Goal: Transaction & Acquisition: Book appointment/travel/reservation

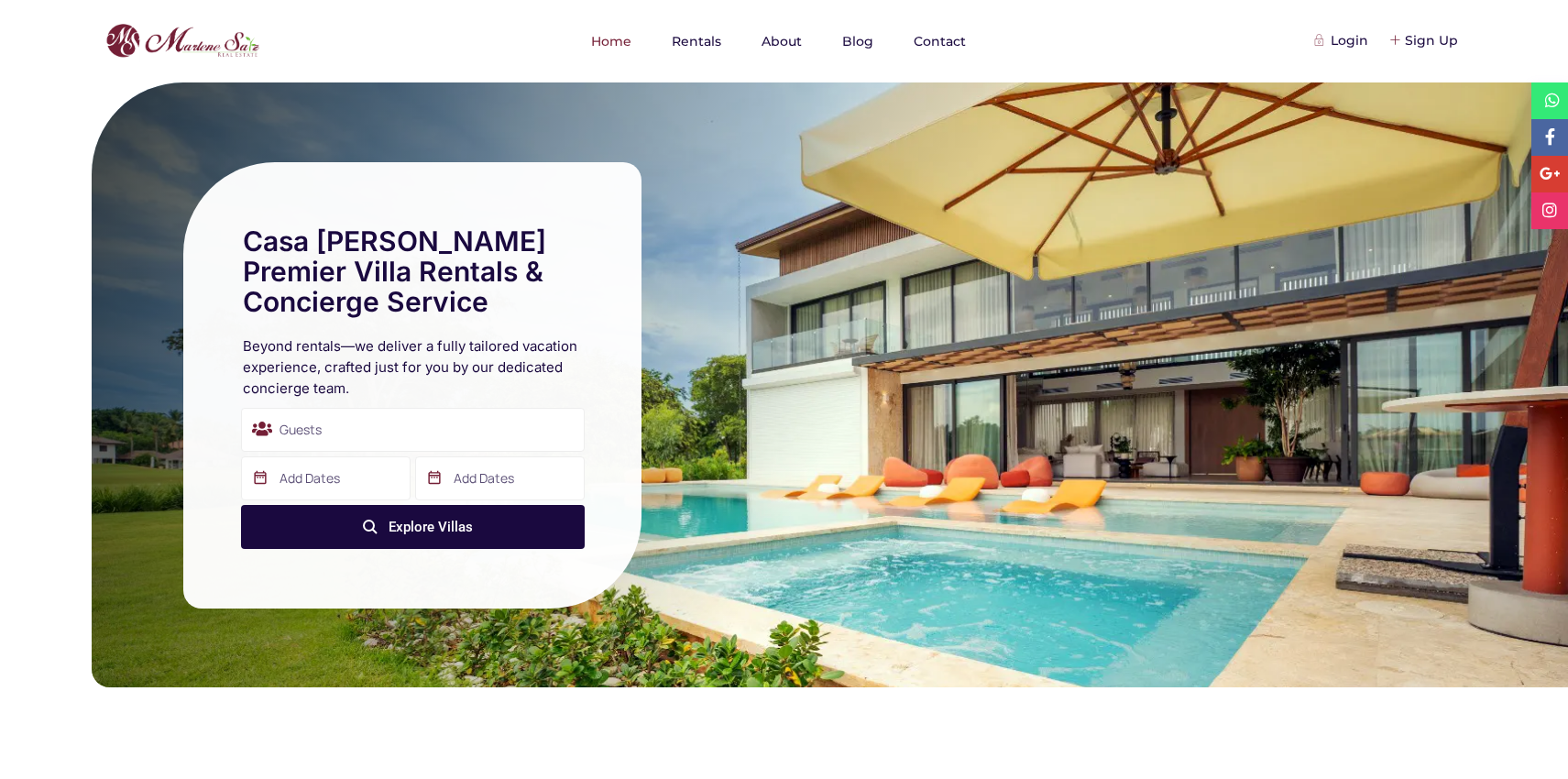
click at [1545, 106] on icon at bounding box center [1552, 100] width 15 height 17
click at [1549, 171] on icon at bounding box center [1549, 173] width 21 height 17
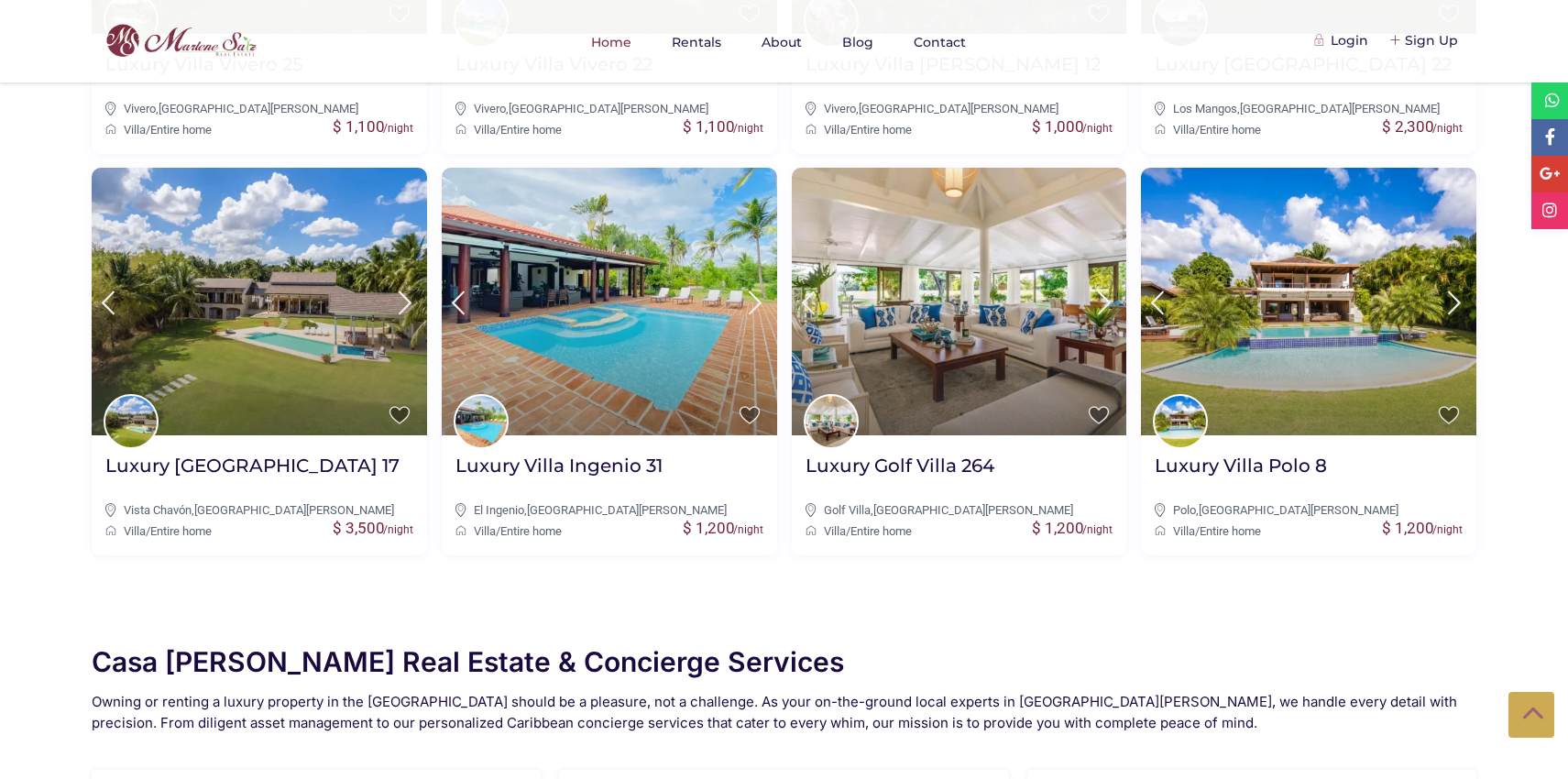
scroll to position [1072, 0]
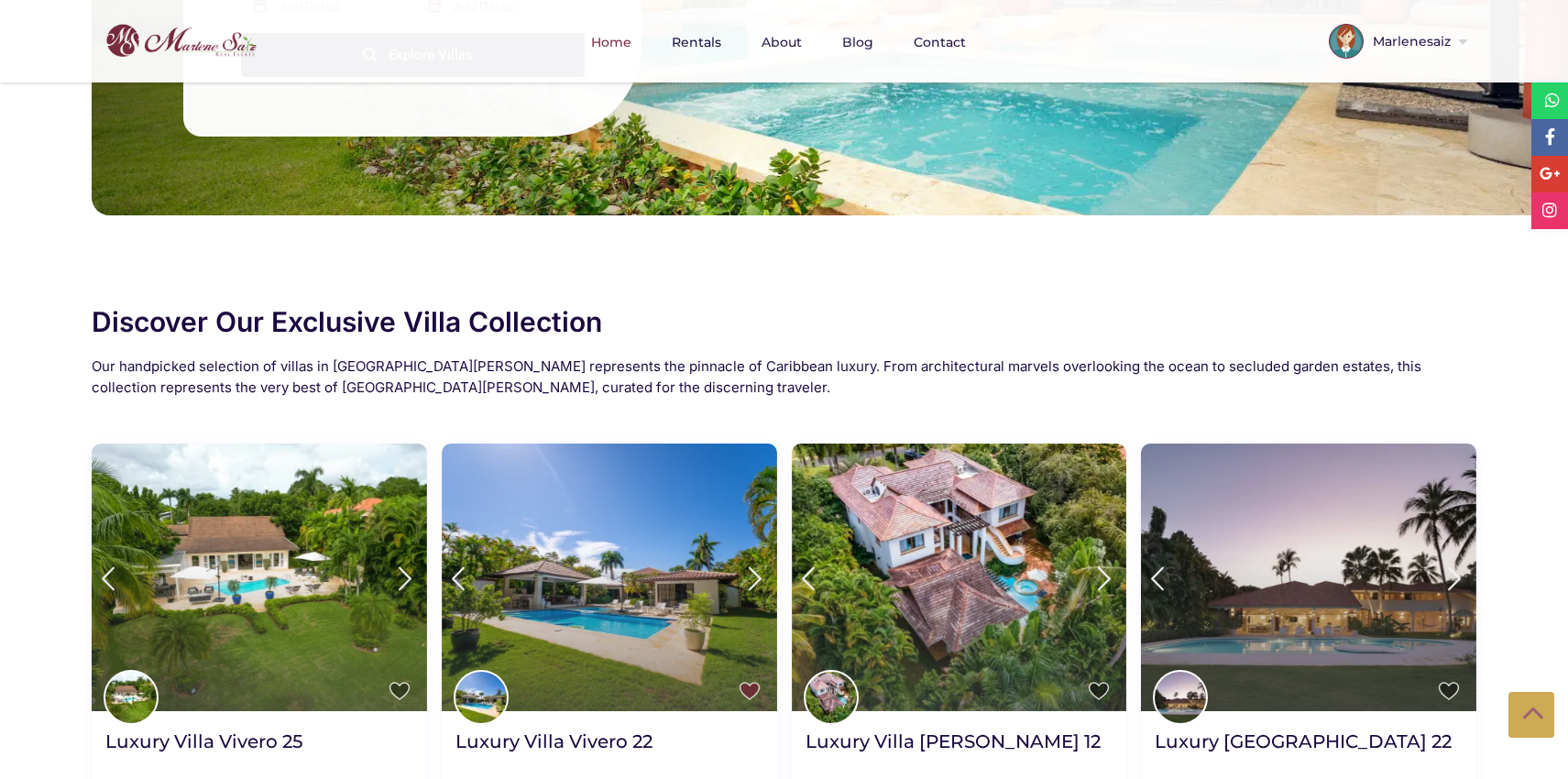
scroll to position [392, 0]
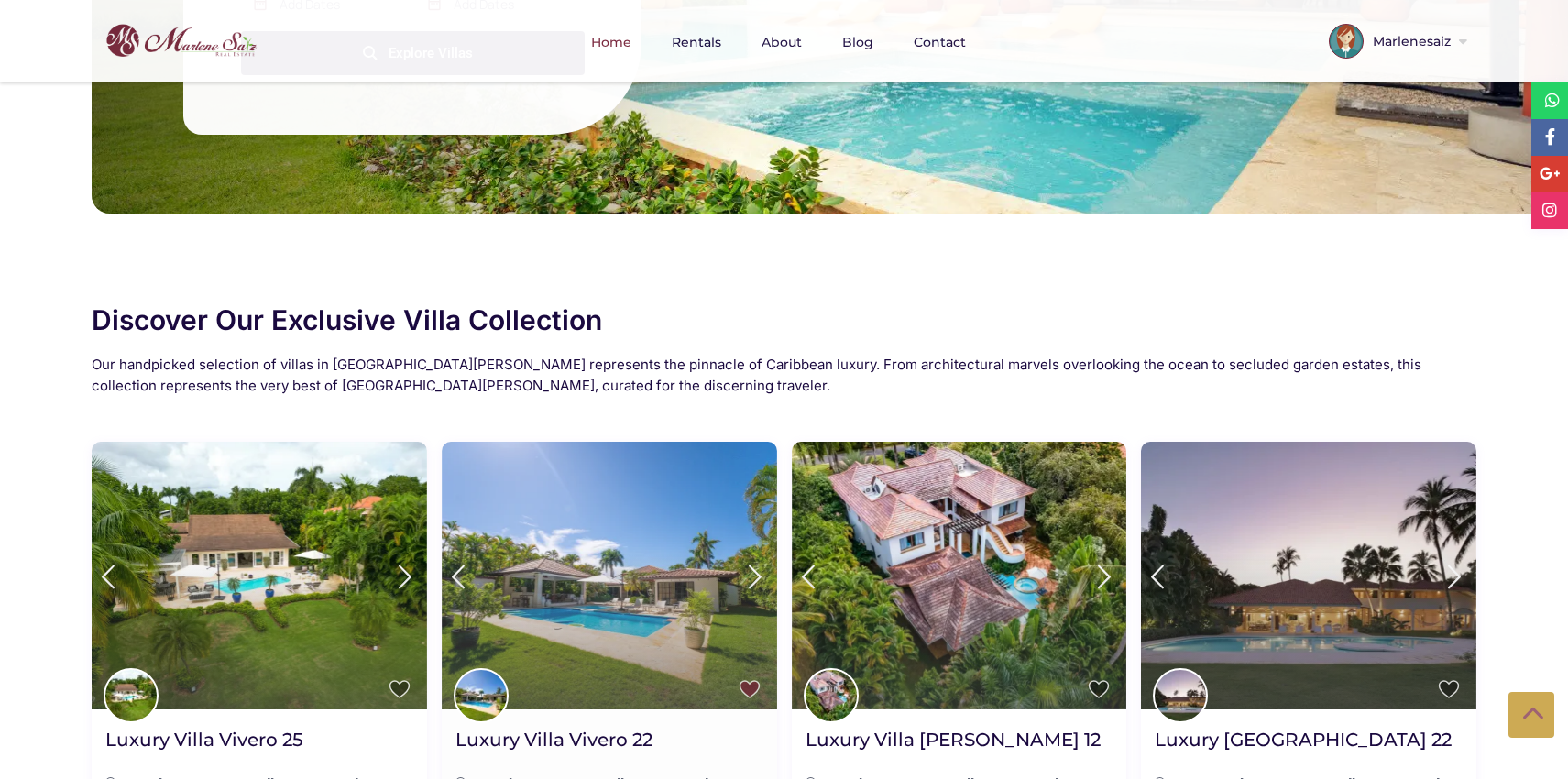
click at [643, 580] on img at bounding box center [610, 576] width 336 height 268
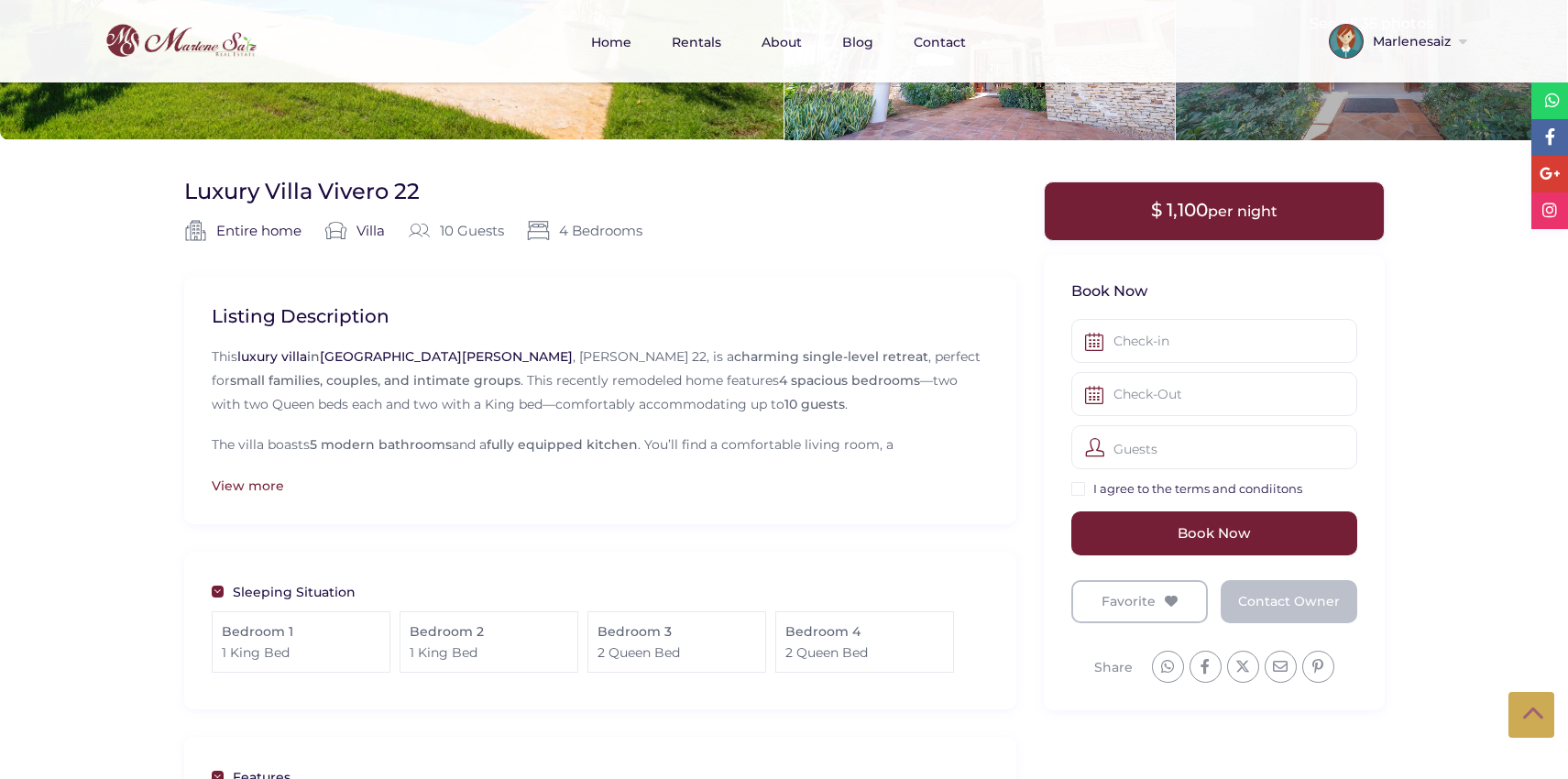
scroll to position [392, 0]
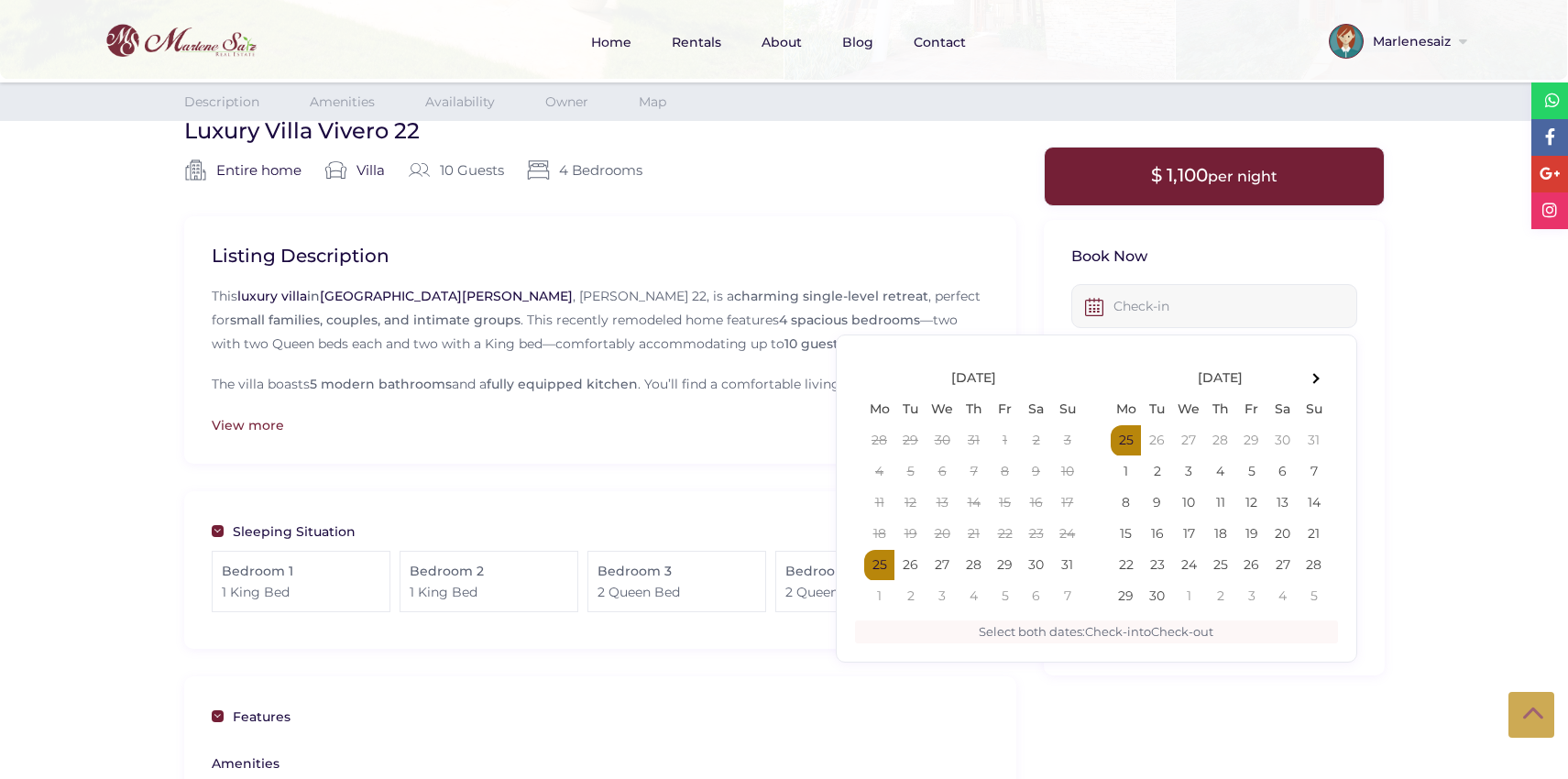
click at [1157, 293] on input "text" at bounding box center [1215, 306] width 286 height 44
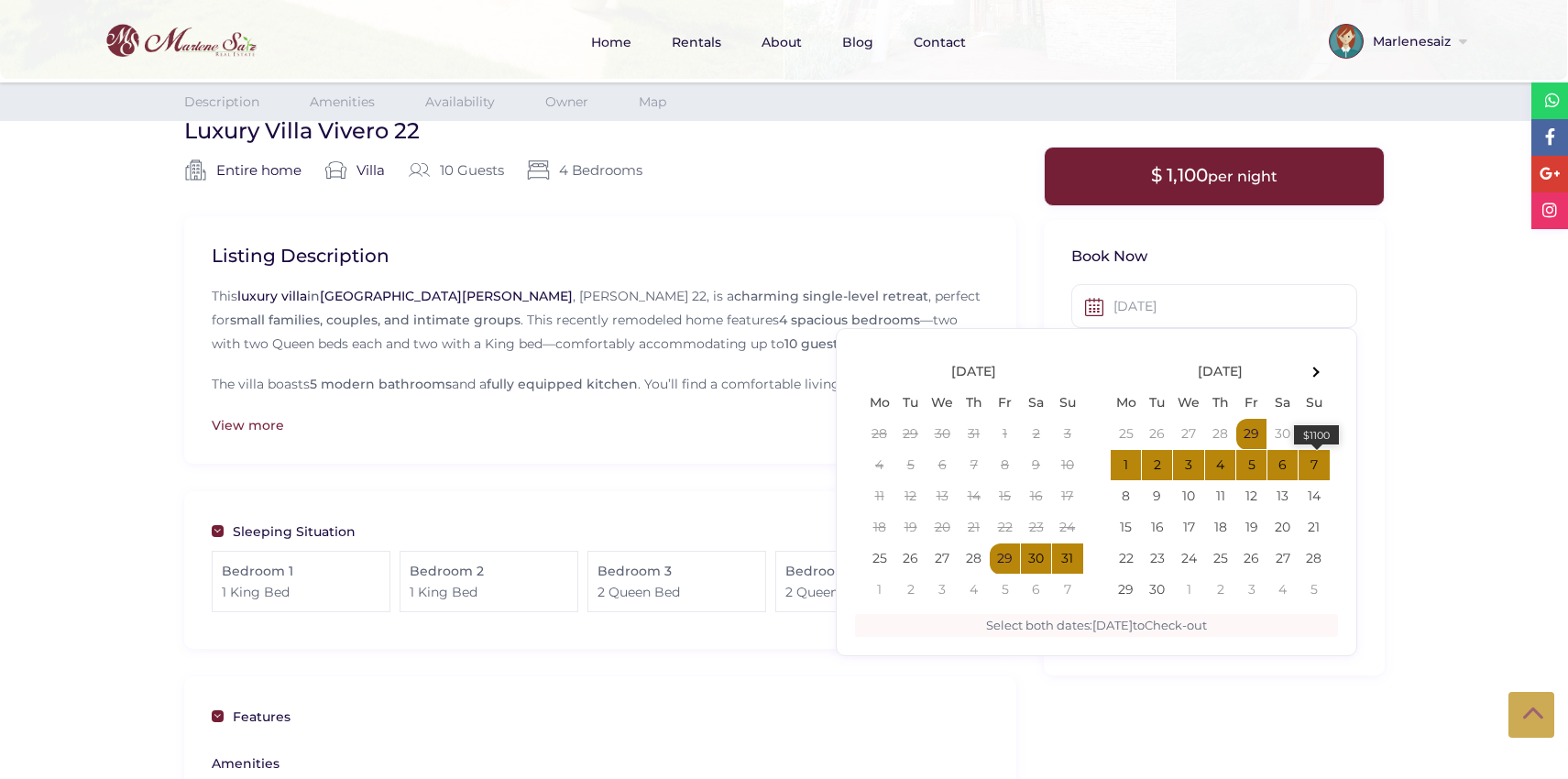
type input "[DATE]"
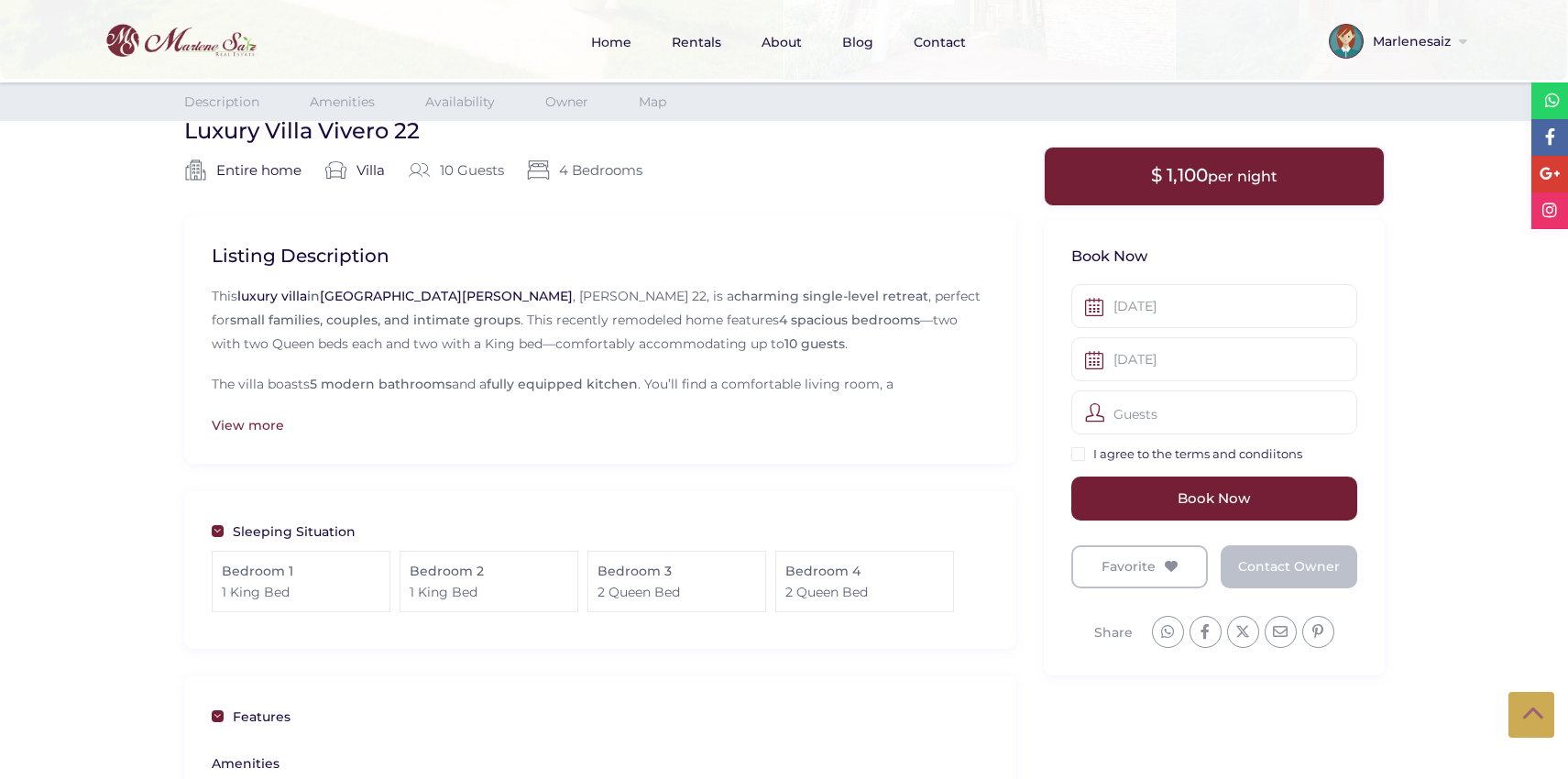
click at [1180, 418] on div "Guests" at bounding box center [1215, 413] width 286 height 44
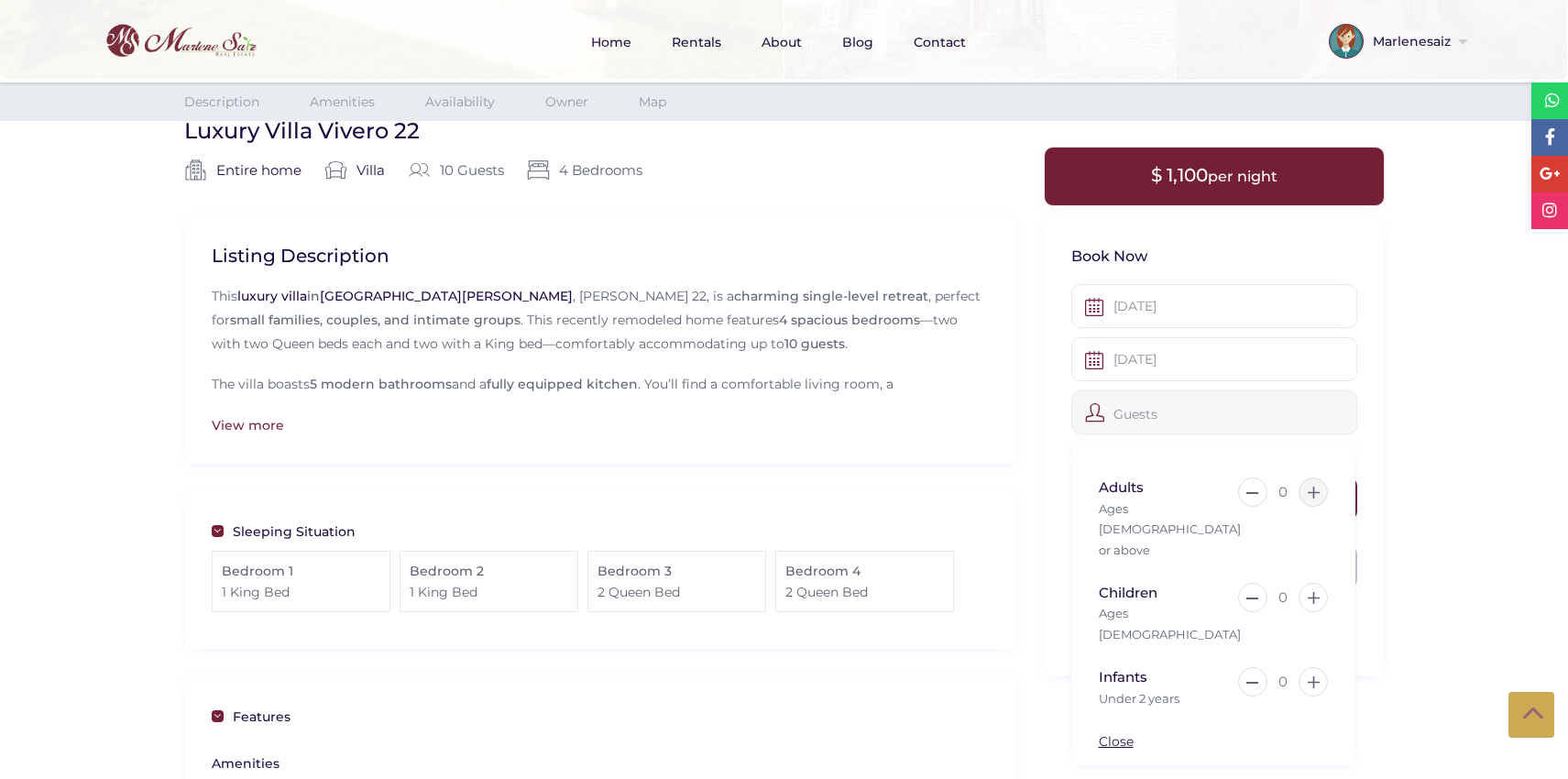
click at [1318, 501] on button at bounding box center [1313, 493] width 30 height 30
click at [1317, 500] on button at bounding box center [1313, 493] width 30 height 30
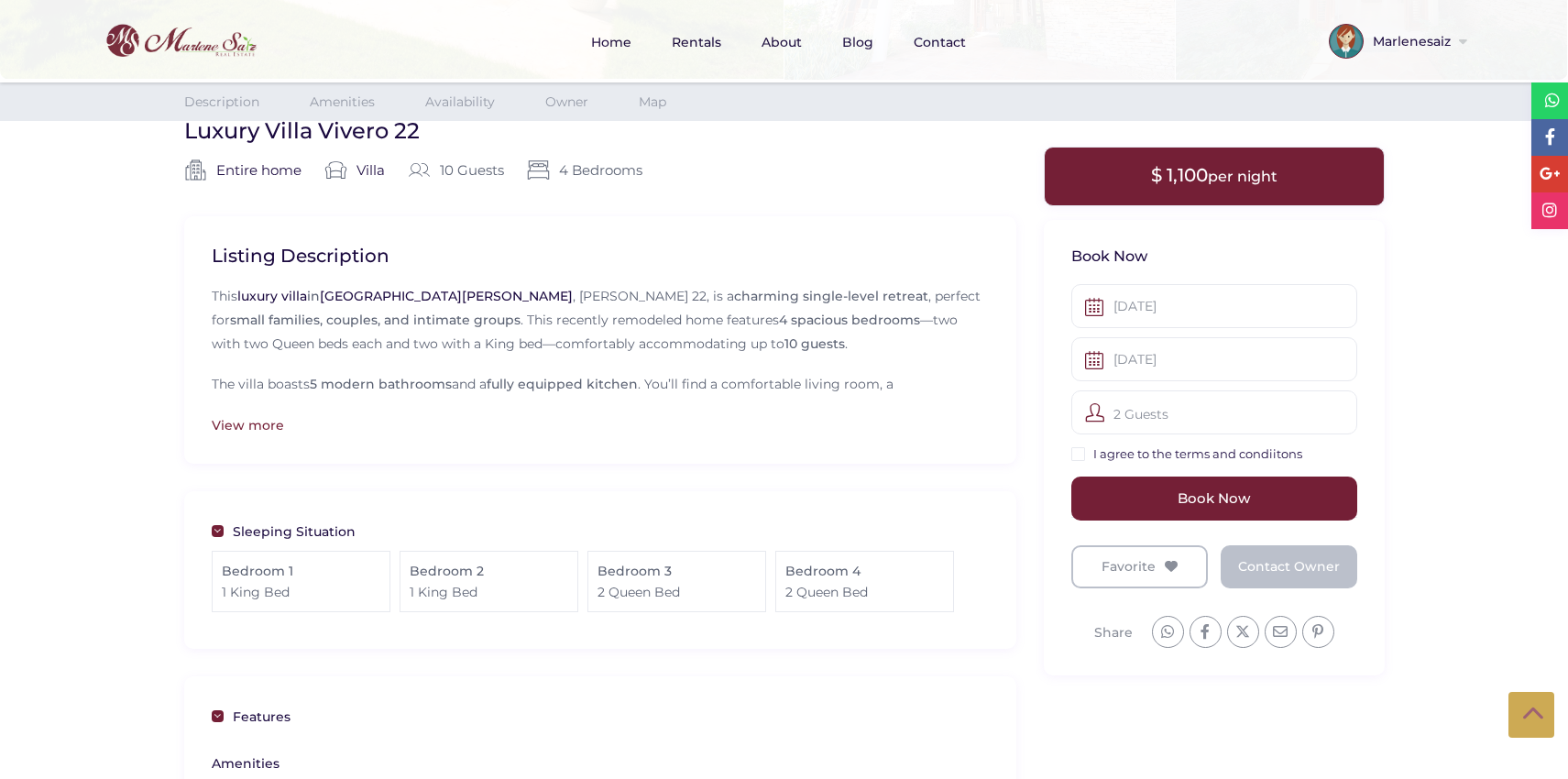
click at [1074, 452] on input "I agree to the terms and condiitons" at bounding box center [1079, 454] width 14 height 14
checkbox input "true"
click at [1143, 450] on link "I agree to the terms and condiitons" at bounding box center [1198, 453] width 209 height 15
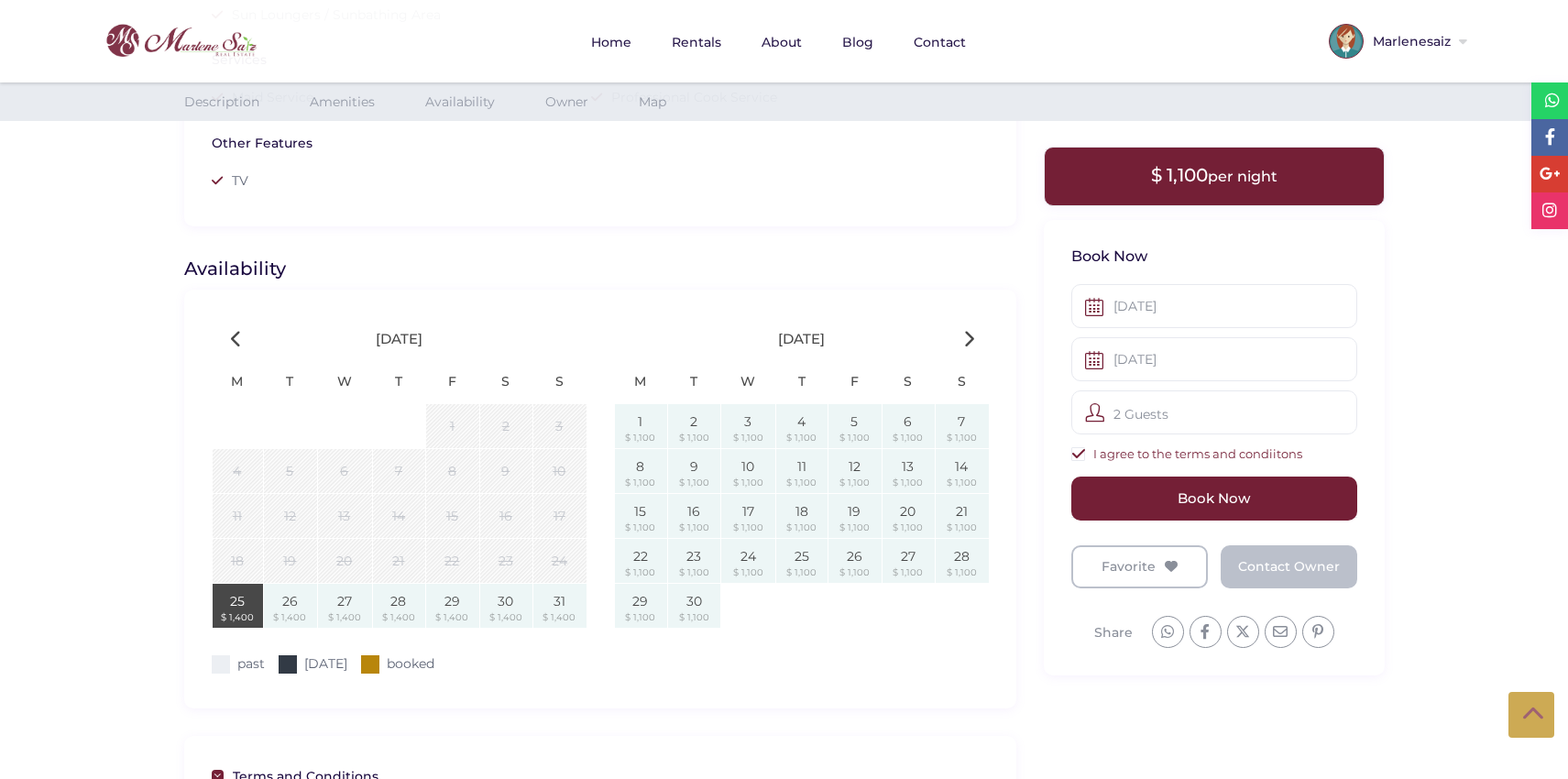
scroll to position [1607, 0]
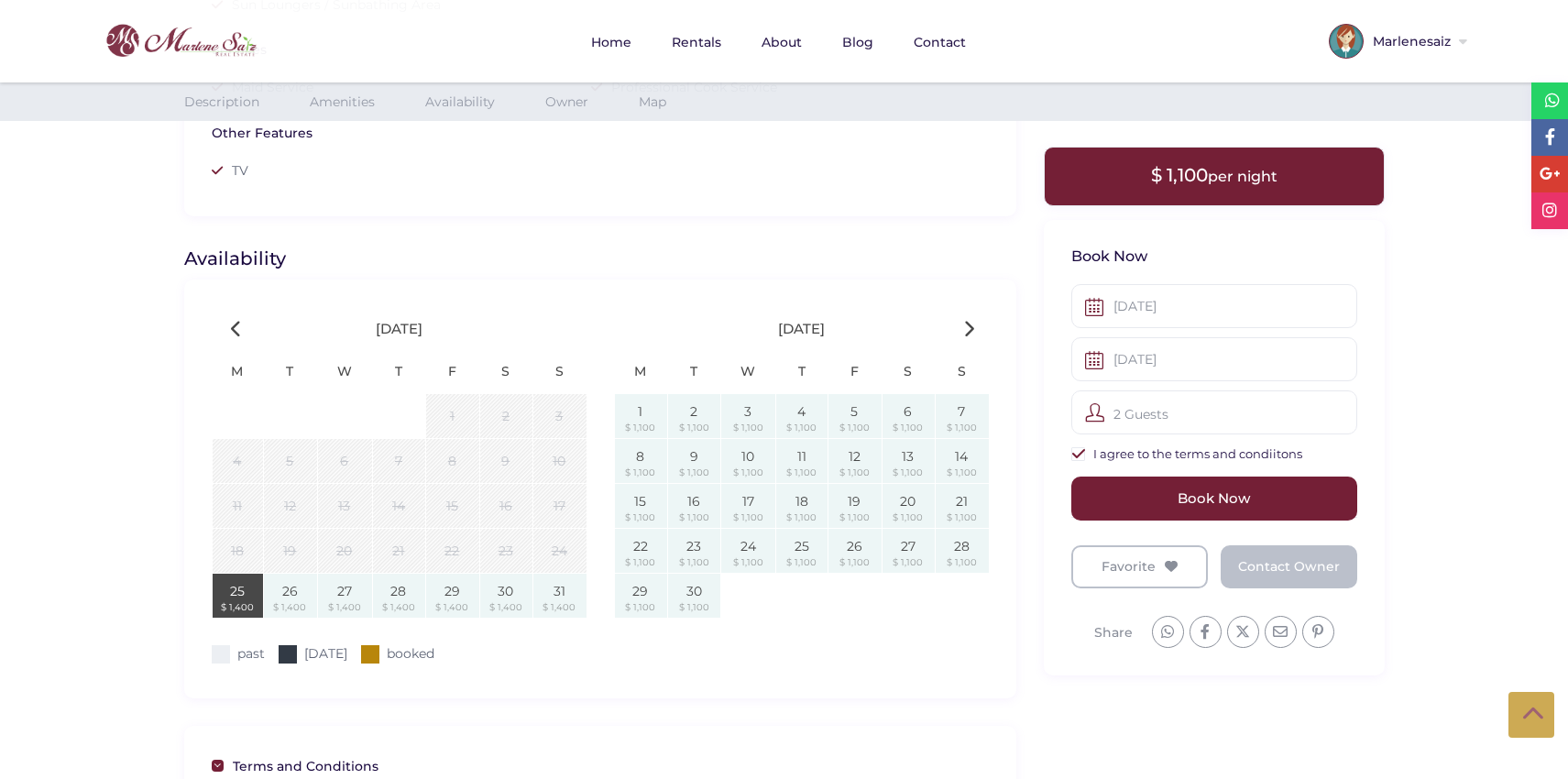
click at [960, 322] on div "[DATE]" at bounding box center [801, 329] width 403 height 44
click at [960, 321] on div "[DATE]" at bounding box center [801, 329] width 403 height 44
click at [968, 324] on icon at bounding box center [968, 329] width 11 height 18
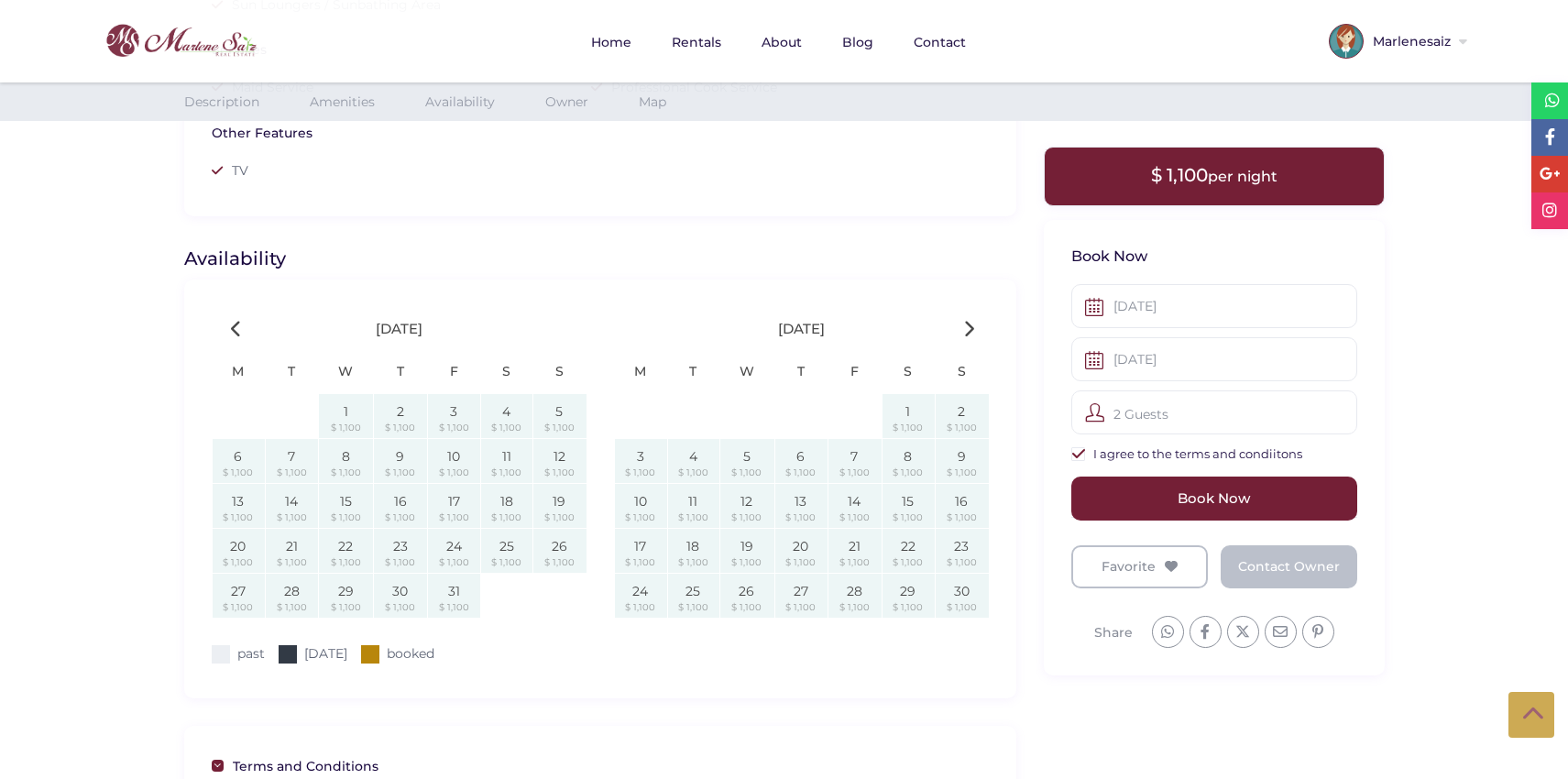
click at [968, 324] on icon at bounding box center [968, 329] width 11 height 18
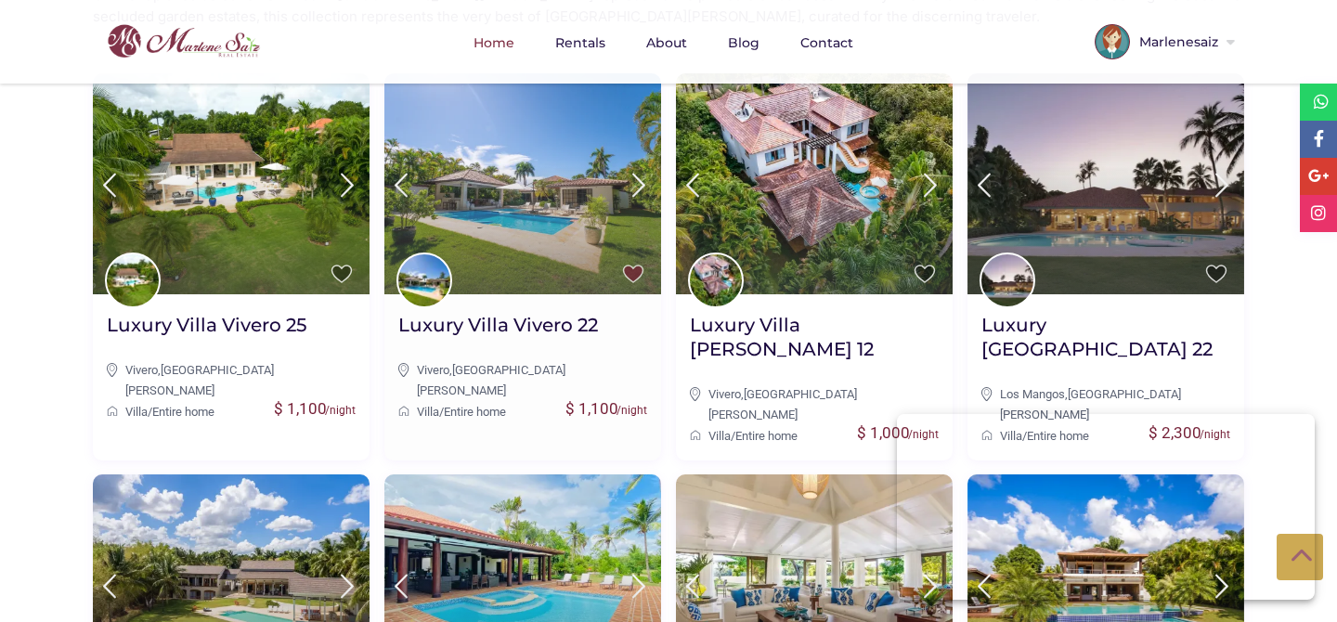
click at [571, 219] on img at bounding box center [522, 183] width 277 height 221
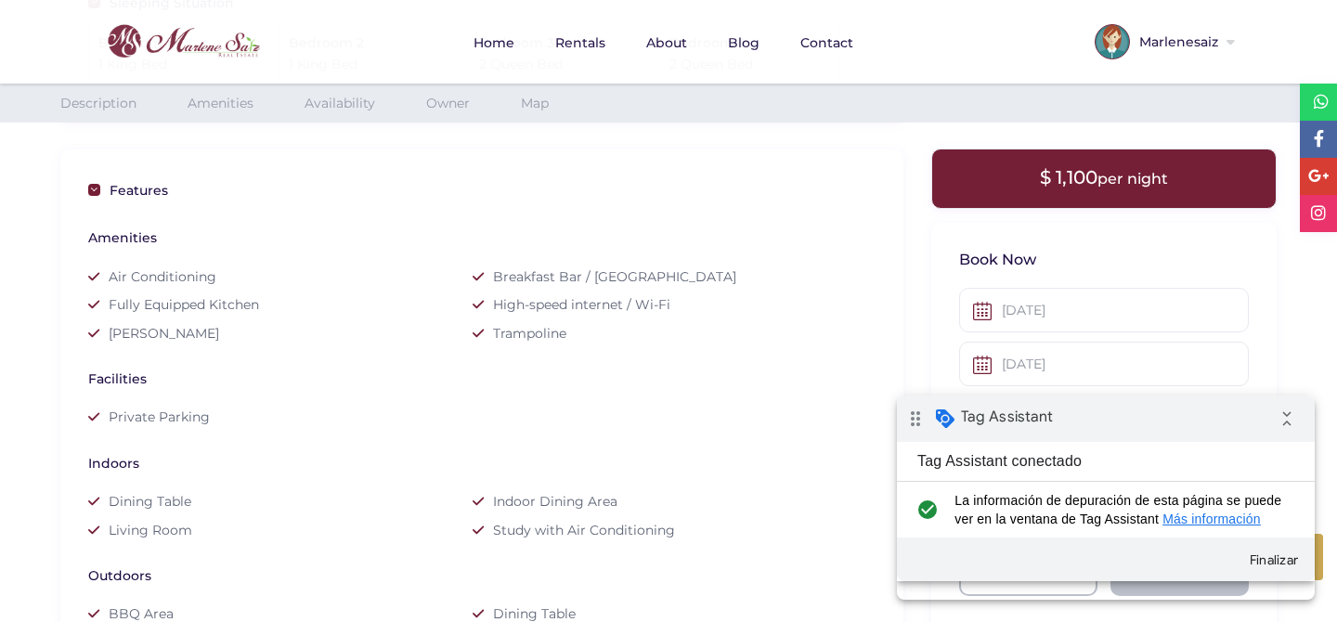
scroll to position [952, 0]
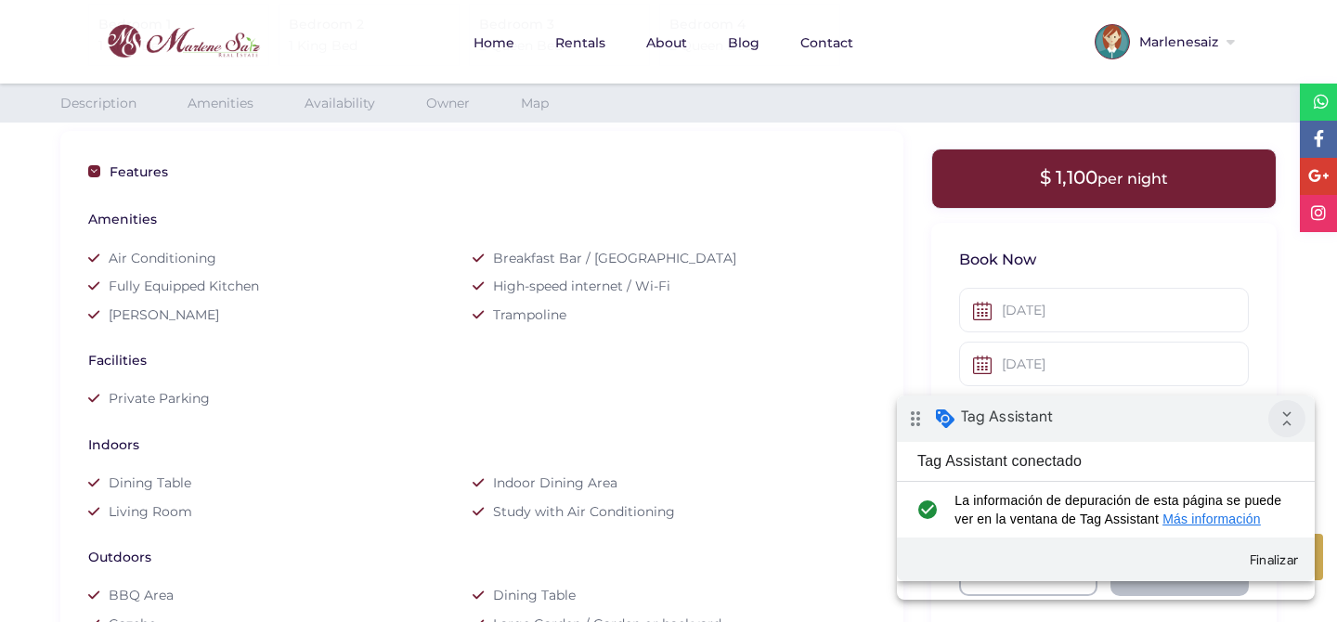
click at [1288, 417] on icon "collapse_all" at bounding box center [1287, 418] width 37 height 37
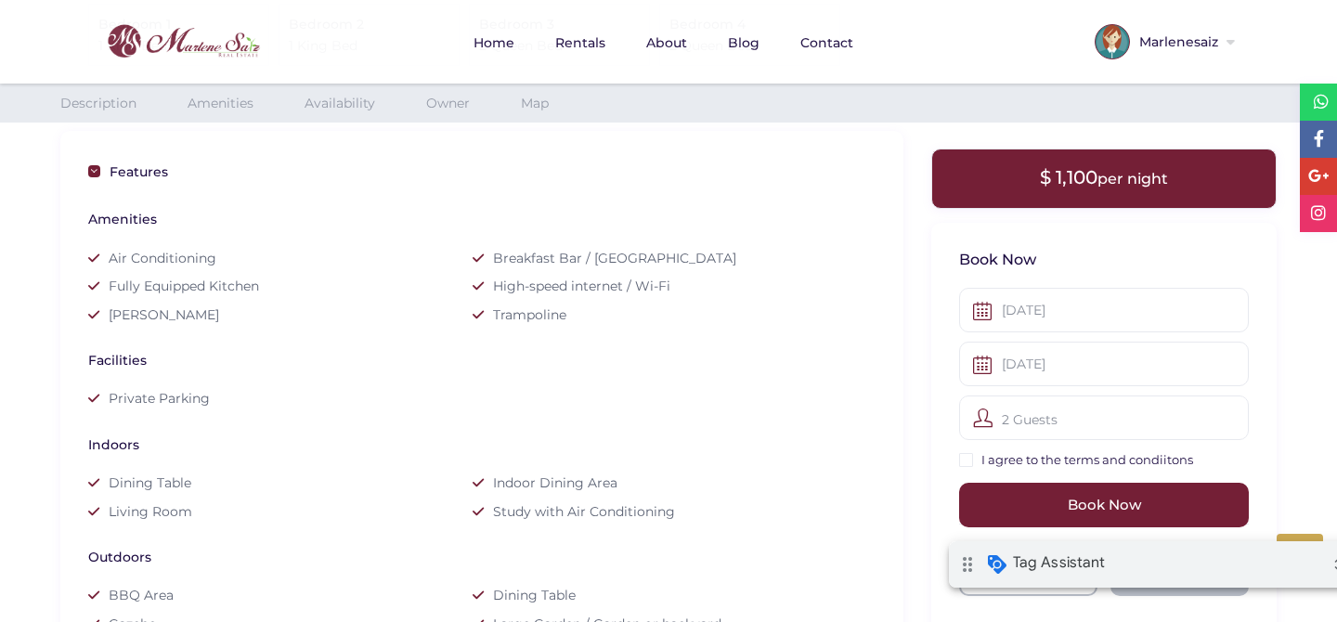
click at [1199, 569] on div "drag_indicator Tag Assistant expand_all" at bounding box center [1158, 564] width 418 height 46
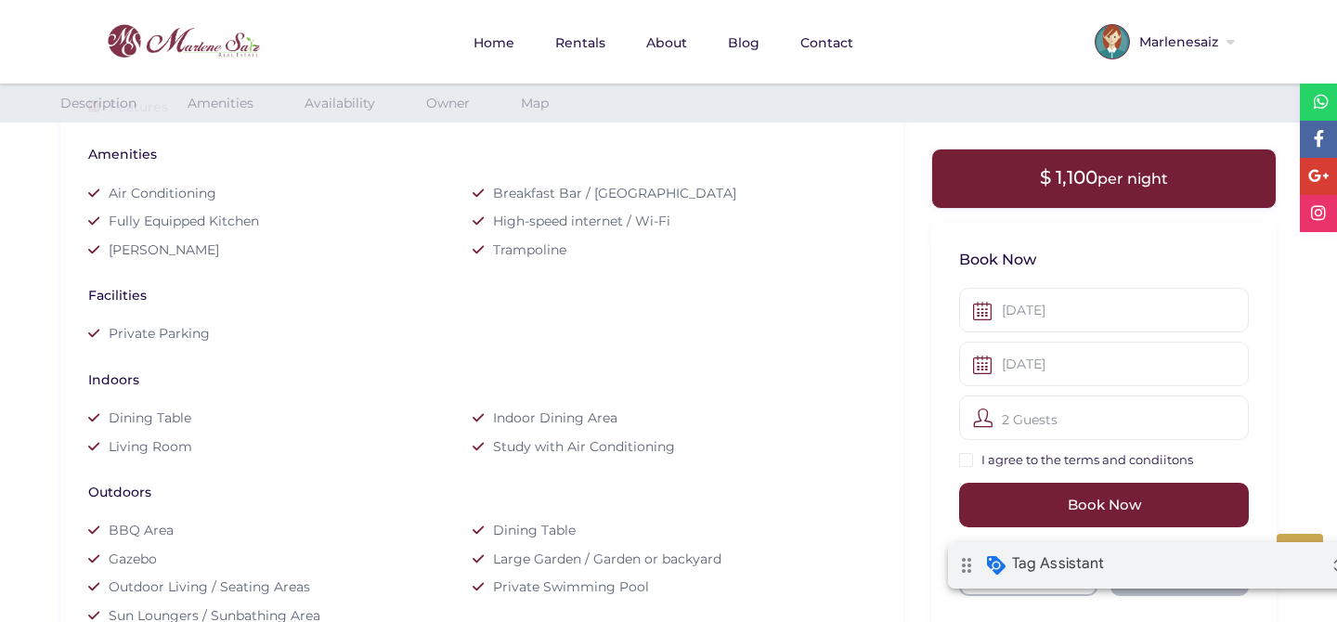
scroll to position [1020, 0]
click at [963, 453] on input "I agree to the terms and condiitons" at bounding box center [966, 460] width 14 height 14
checkbox input "true"
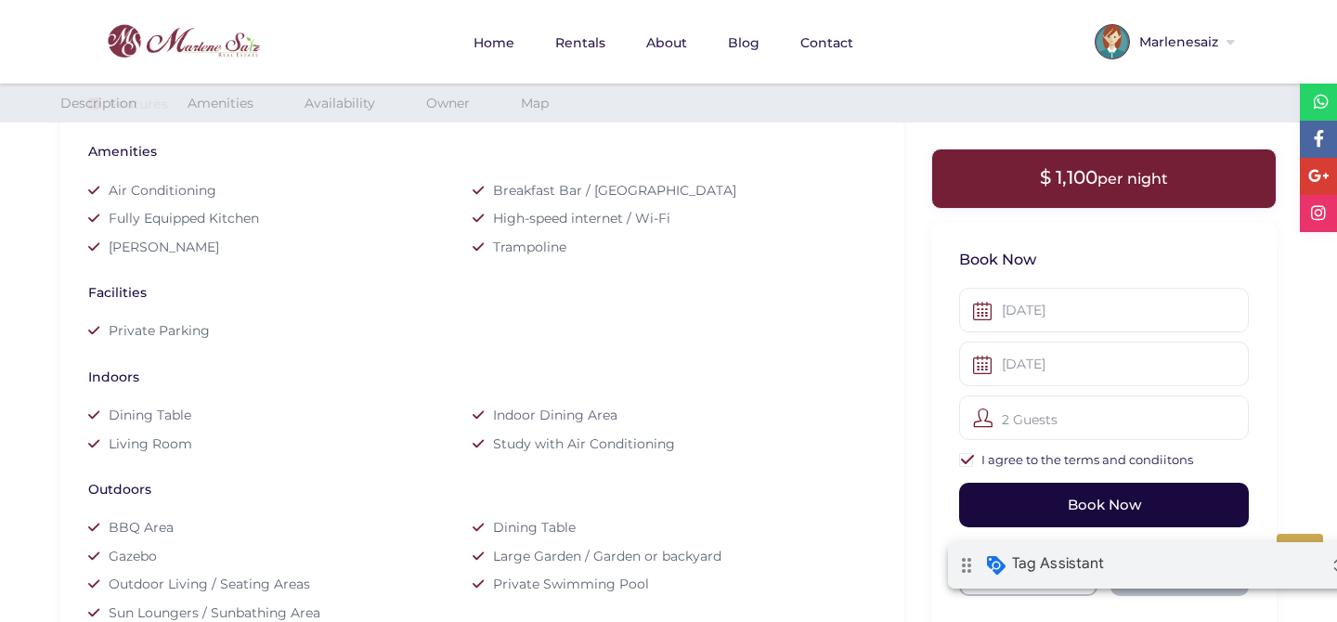
click at [992, 494] on input "Book Now" at bounding box center [1104, 505] width 290 height 45
type input "Processing.."
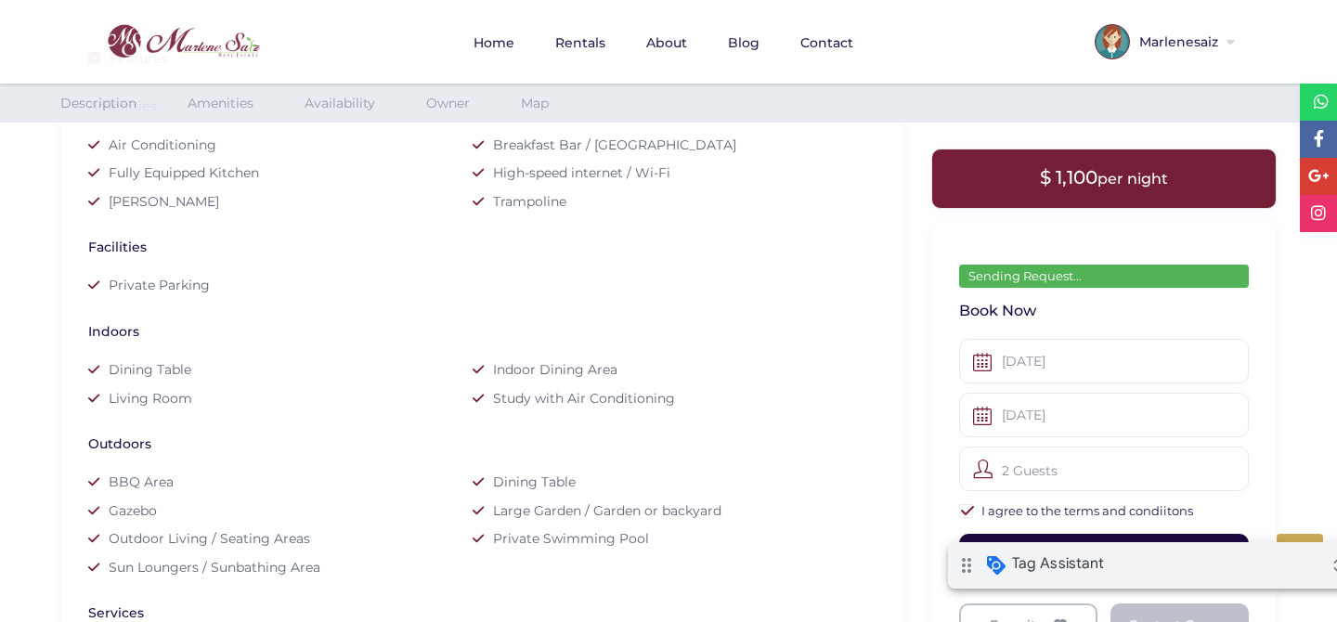
scroll to position [1149, 0]
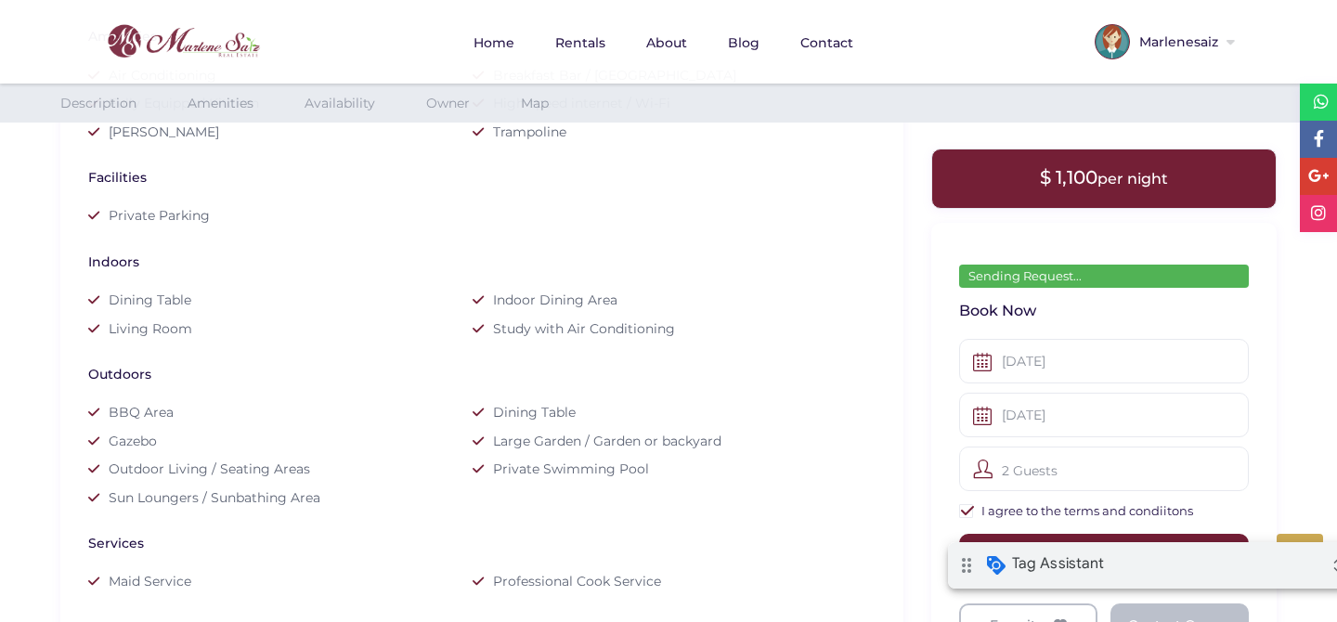
type input "Book Now"
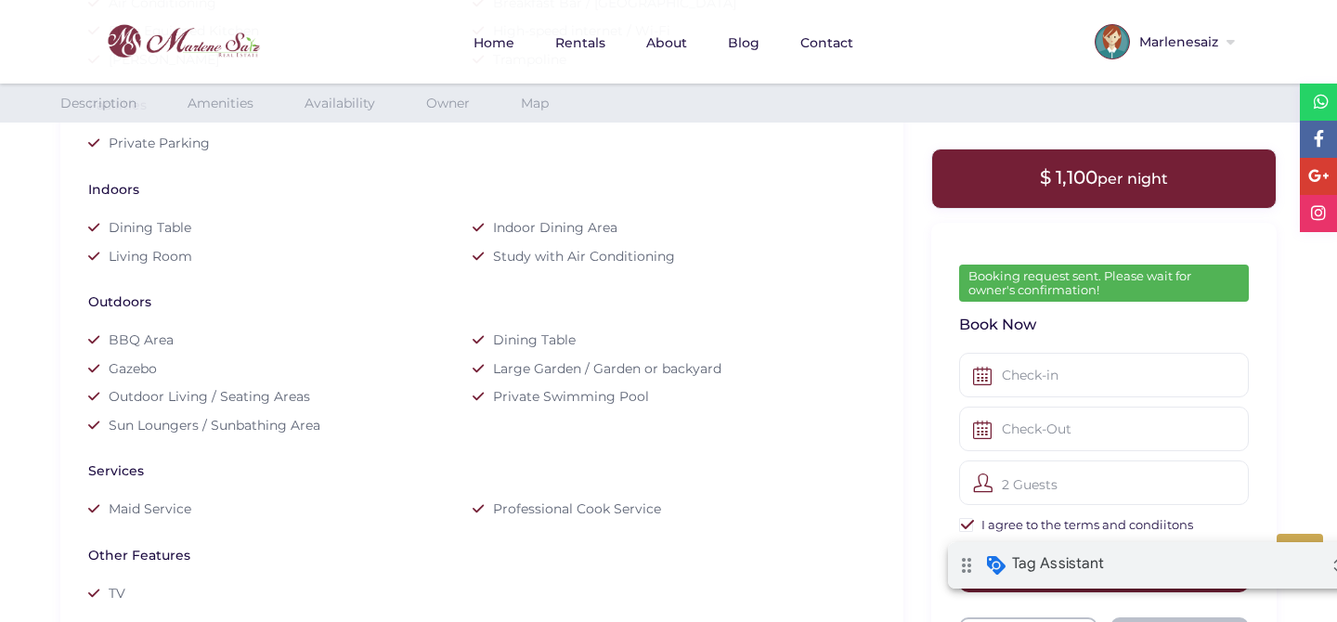
scroll to position [1210, 0]
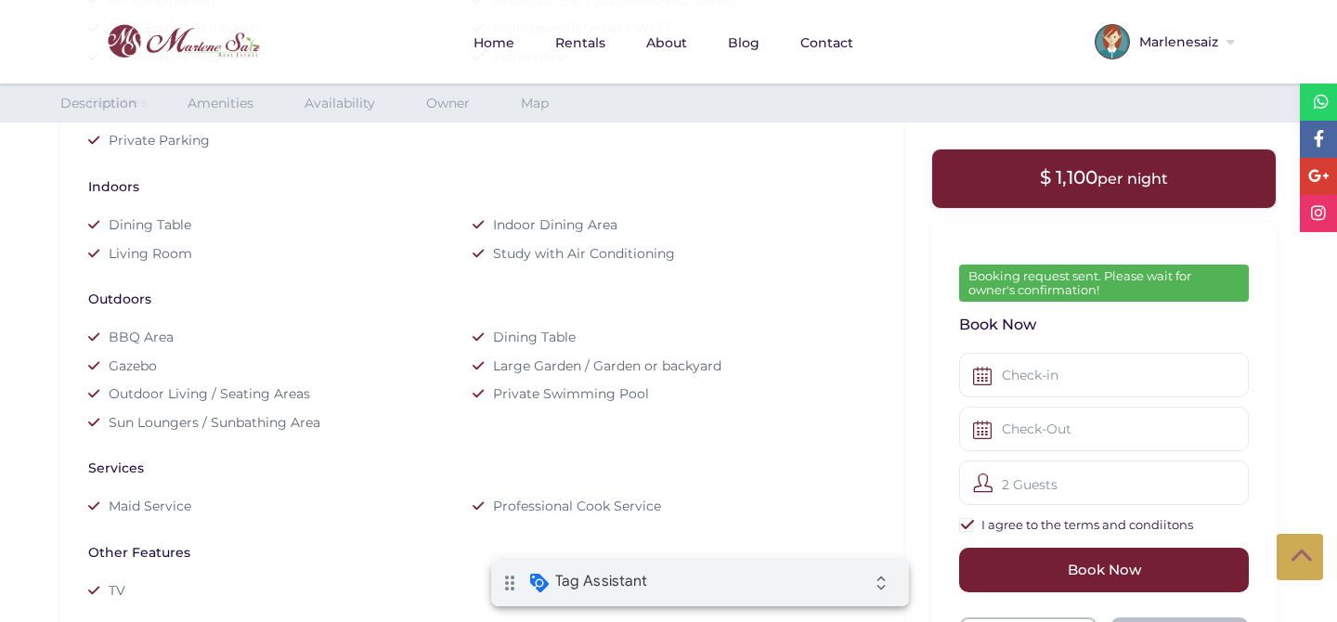
click at [666, 571] on div "drag_indicator Tag Assistant expand_all" at bounding box center [700, 583] width 418 height 46
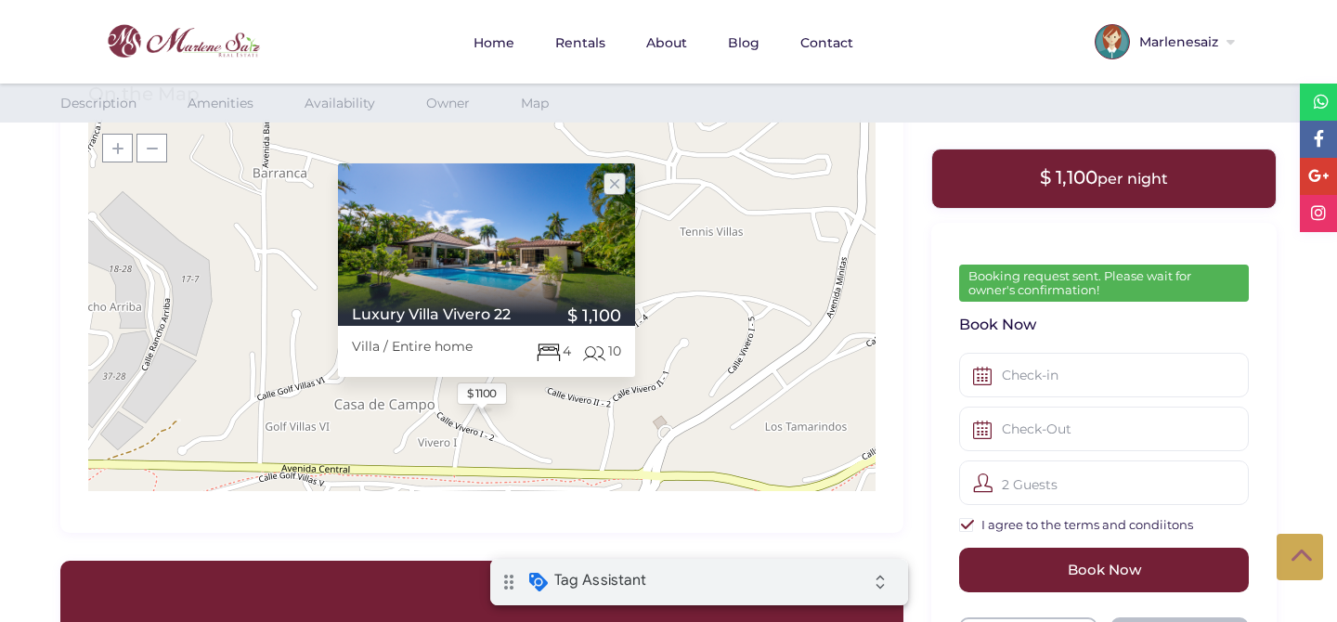
scroll to position [2292, 0]
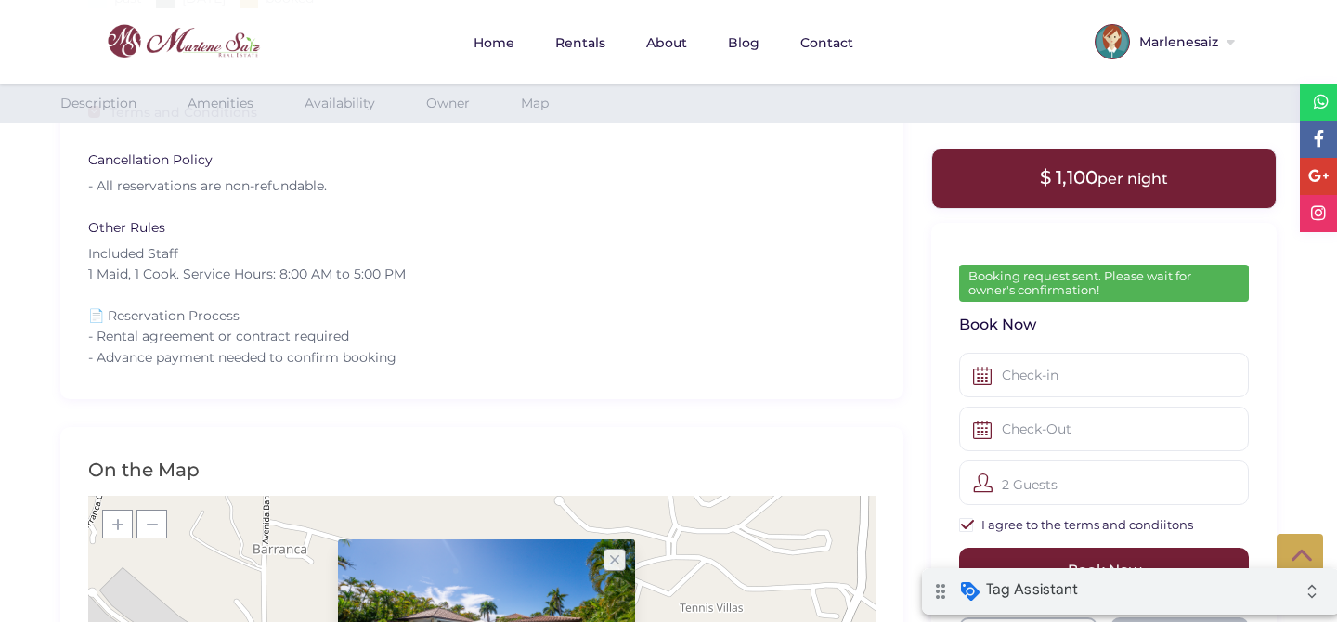
click at [1165, 592] on div "drag_indicator Tag Assistant expand_all" at bounding box center [1131, 591] width 418 height 46
